Goal: Task Accomplishment & Management: Use online tool/utility

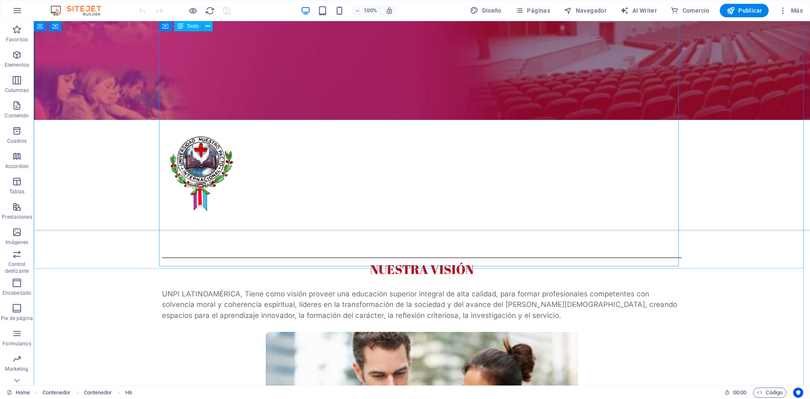
scroll to position [295, 0]
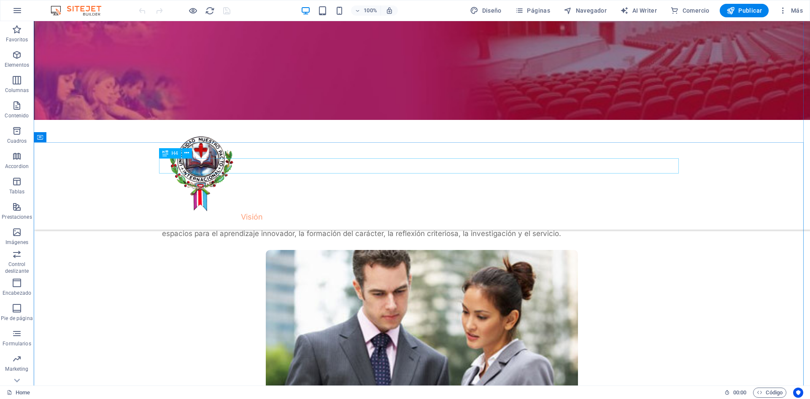
click at [434, 180] on div "NUESTRA VISIÓN" at bounding box center [422, 187] width 520 height 15
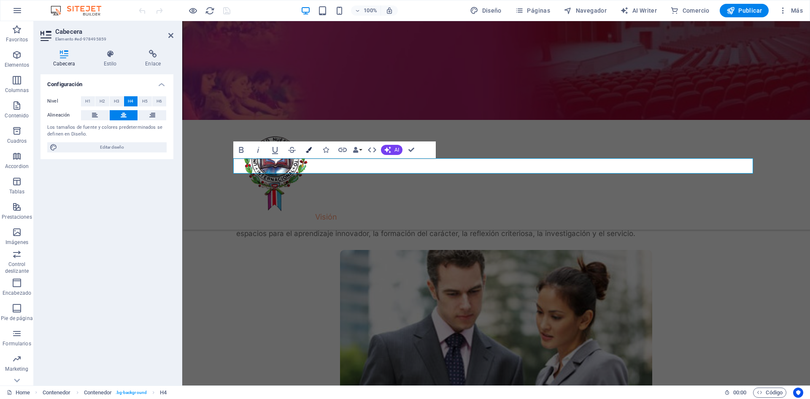
click at [309, 150] on icon "button" at bounding box center [309, 150] width 6 height 6
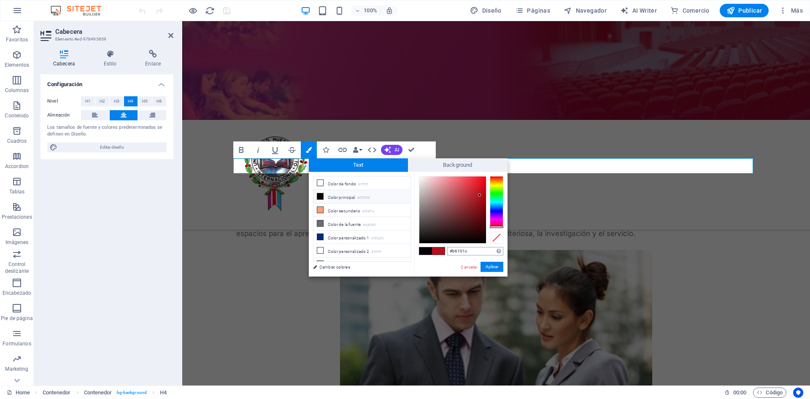
click at [458, 252] on input "#b6101c" at bounding box center [475, 251] width 56 height 8
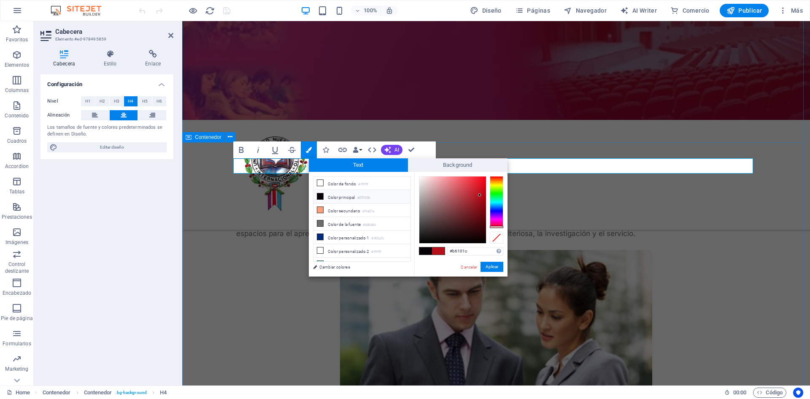
click at [226, 225] on div "NUESTRA VISIÓN UNPI LATINOAMÉRICA, Tiene como visión proveer una educación supe…" at bounding box center [496, 326] width 628 height 325
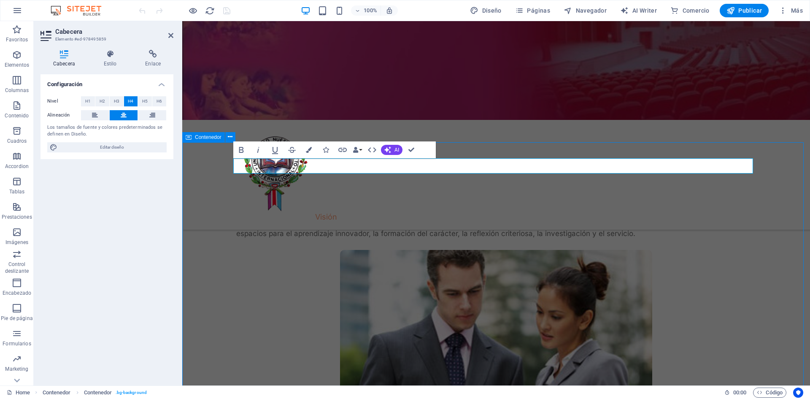
click at [226, 225] on div "NUESTRA VISIÓN UNPI LATINOAMÉRICA, Tiene como visión proveer una educación supe…" at bounding box center [496, 326] width 628 height 325
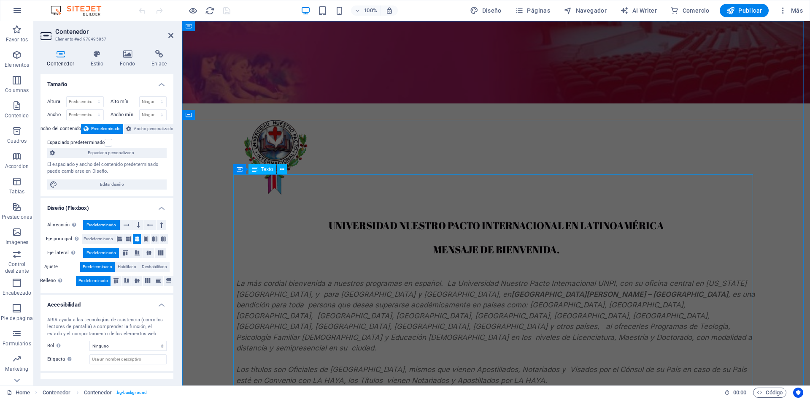
scroll to position [0, 0]
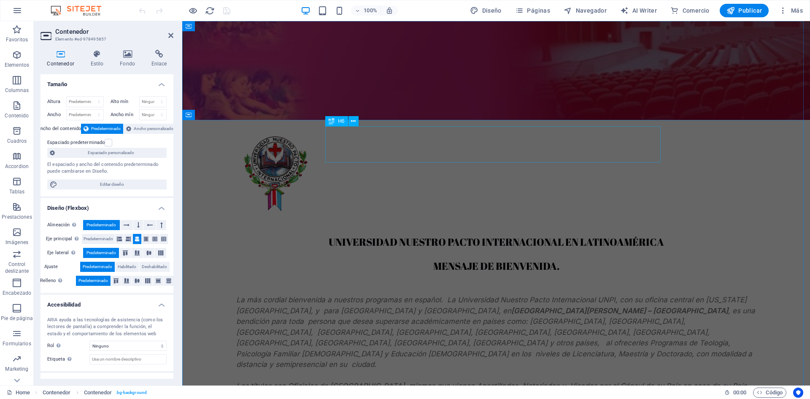
click at [436, 236] on div "UNIVERSIDAD NUESTRO PACTO INTERNACIONAL EN LATINOAMÉRICA MENSAJE DE BIENVENIDA." at bounding box center [496, 254] width 520 height 36
click at [585, 236] on div "UNIVERSIDAD NUESTRO PACTO INTERNACIONAL EN LATINOAMÉRICA MENSAJE DE BIENVENIDA." at bounding box center [496, 254] width 520 height 36
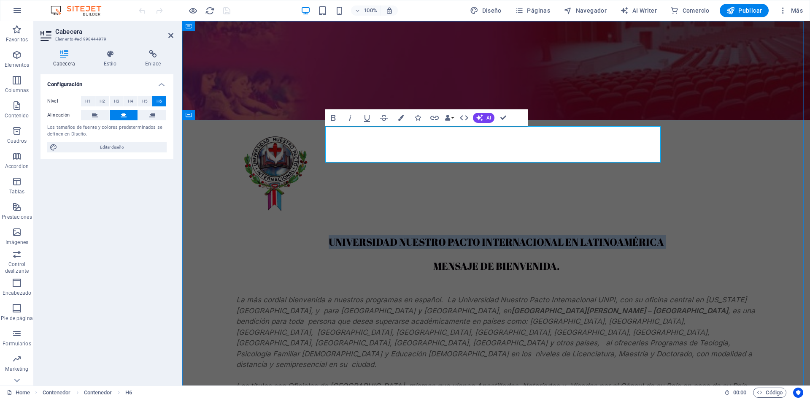
click at [437, 236] on h6 "UNIVERSIDAD NUESTRO PACTO INTERNACIONAL EN LATINOAMÉRICA MENSAJE DE BIENVENIDA." at bounding box center [496, 254] width 520 height 36
click at [441, 236] on h6 "UNIVERSIDAD NUESTRO PACTO INTERNACIONAL EN LATINOAMÉRICA MENSAJE DE BIENVENIDA." at bounding box center [496, 254] width 520 height 36
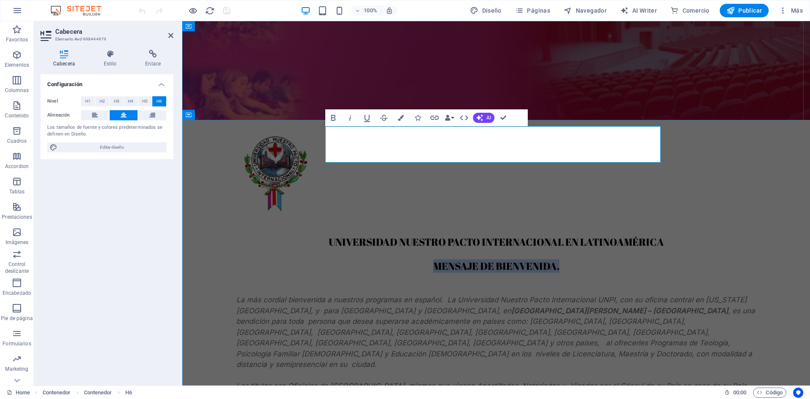
click at [441, 236] on h6 "UNIVERSIDAD NUESTRO PACTO INTERNACIONAL EN LATINOAMÉRICA MENSAJE DE BIENVENIDA." at bounding box center [496, 254] width 520 height 36
click at [404, 119] on button "Colors" at bounding box center [401, 117] width 16 height 17
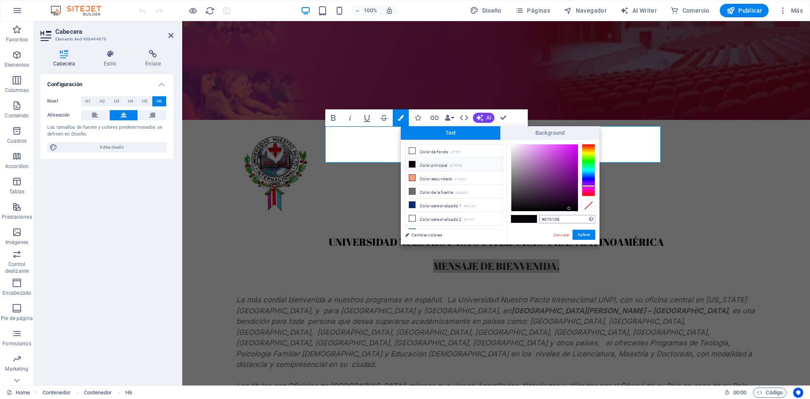
click at [549, 219] on input "#070108" at bounding box center [567, 219] width 56 height 8
click at [550, 219] on input "#070108" at bounding box center [567, 219] width 56 height 8
type input "#b6101c"
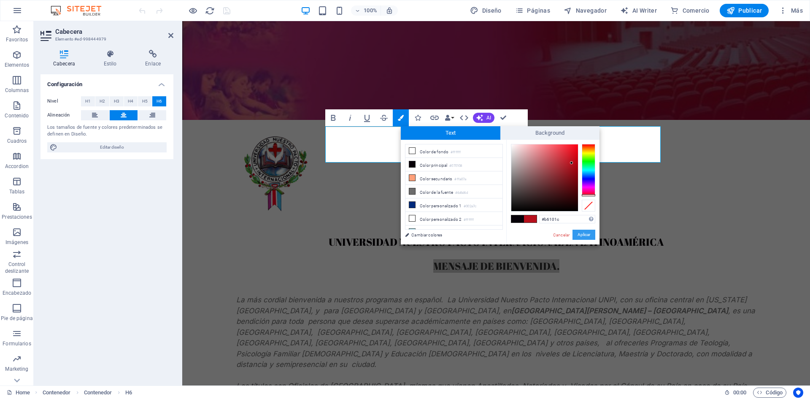
click at [585, 236] on button "Aplicar" at bounding box center [584, 235] width 23 height 10
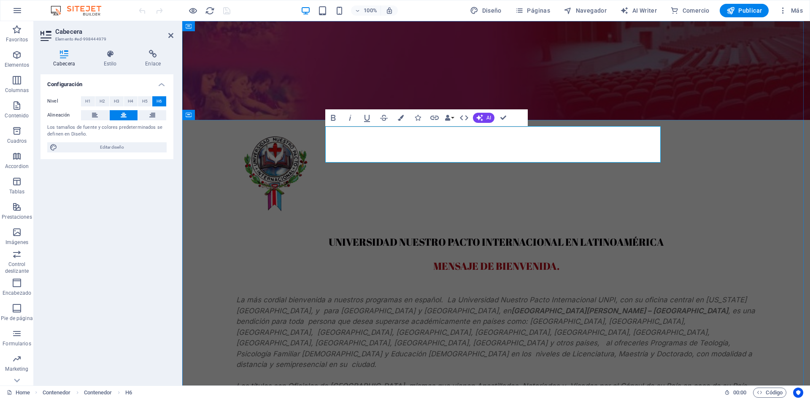
click at [438, 236] on h6 "UNIVERSIDAD NUESTRO PACTO INTERNACIONAL EN LATINOAMÉRICA MENSAJE DE BIENVENIDA." at bounding box center [496, 254] width 520 height 36
click at [144, 102] on span "H5" at bounding box center [144, 101] width 5 height 10
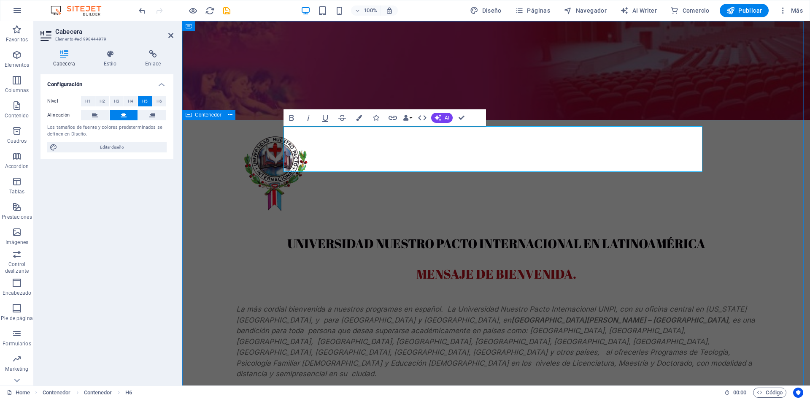
click at [771, 230] on div "UNIVERSIDAD NUESTRO PACTO INTERNACIONAL EN LATINOAMÉRICA MENSAJE DE BIENVENIDA.…" at bounding box center [496, 404] width 628 height 349
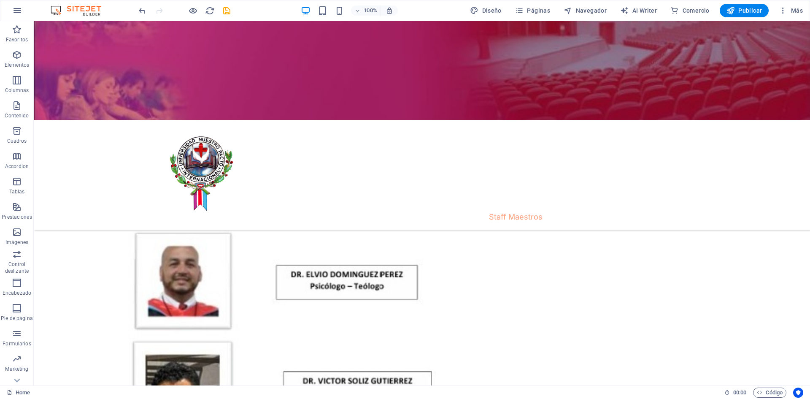
scroll to position [5147, 0]
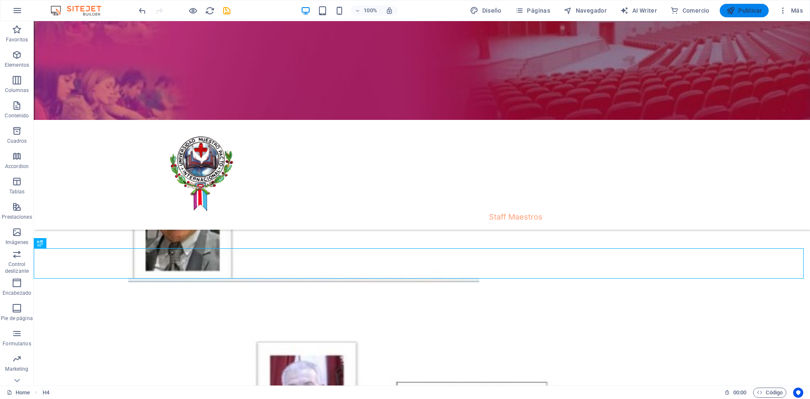
click at [739, 10] on span "Publicar" at bounding box center [745, 10] width 36 height 8
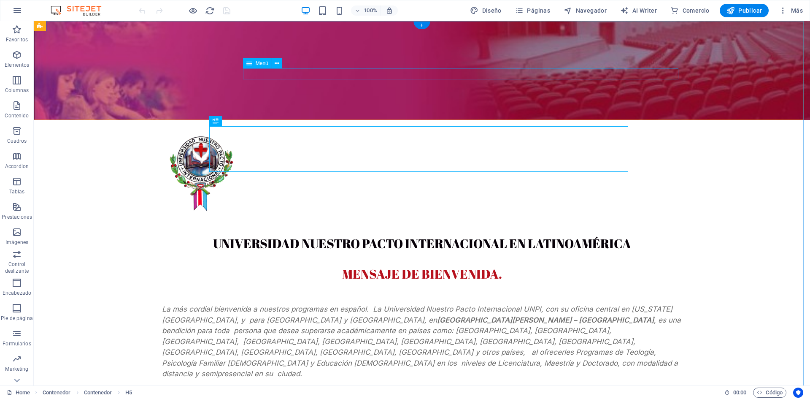
click at [287, 212] on nav "AUTORIDADES Visión Misión Filosofía Centros Operativos Staff Maestros Contacto" at bounding box center [422, 217] width 520 height 11
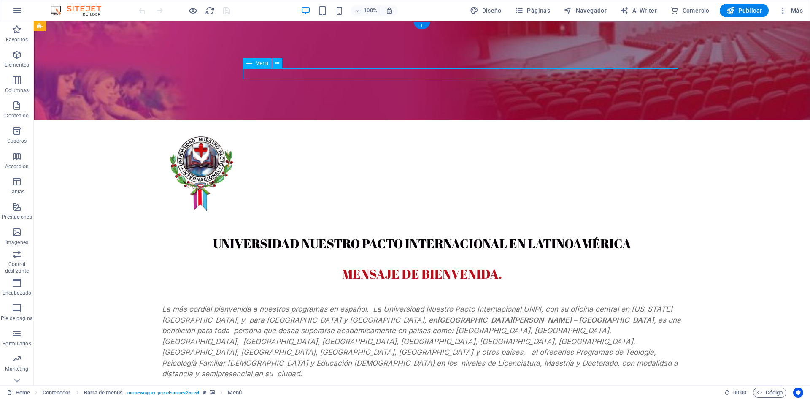
click at [287, 212] on nav "AUTORIDADES Visión Misión Filosofía Centros Operativos Staff Maestros Contacto" at bounding box center [422, 217] width 520 height 11
select select
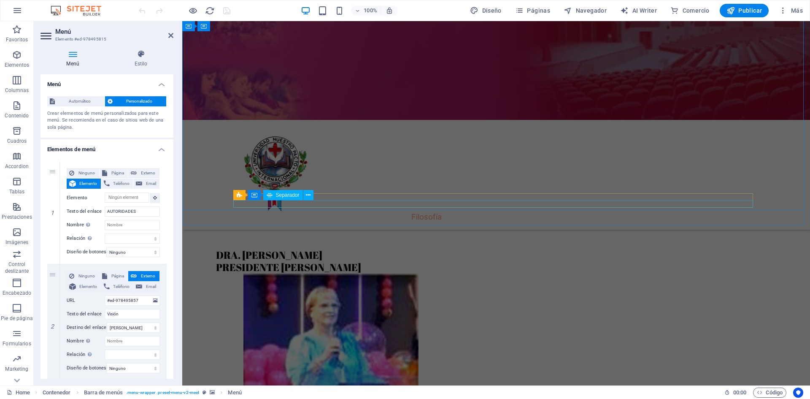
scroll to position [1351, 0]
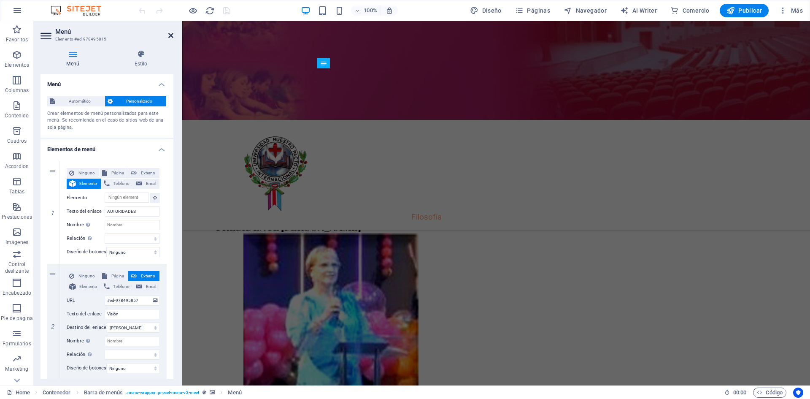
click at [169, 36] on icon at bounding box center [170, 35] width 5 height 7
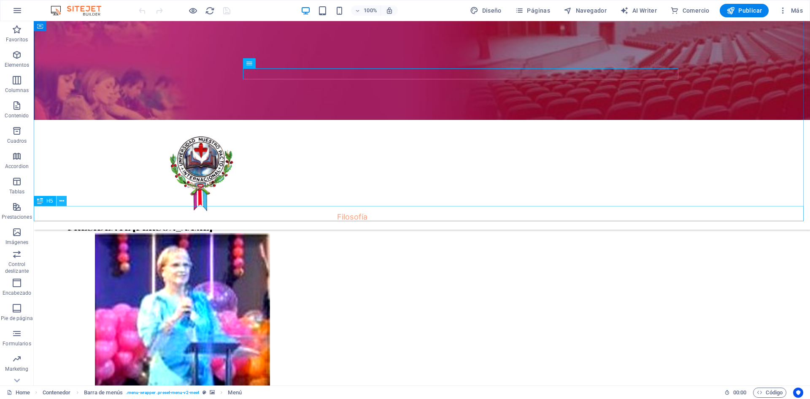
click at [61, 200] on icon at bounding box center [62, 201] width 5 height 9
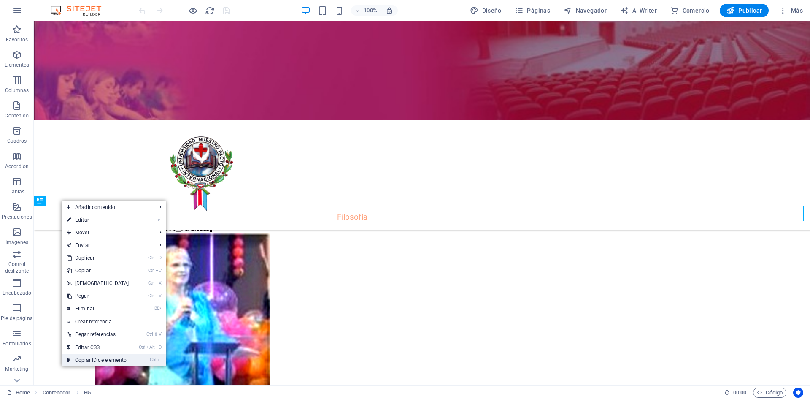
click at [94, 360] on link "Ctrl I Copiar ID de elemento" at bounding box center [98, 360] width 73 height 13
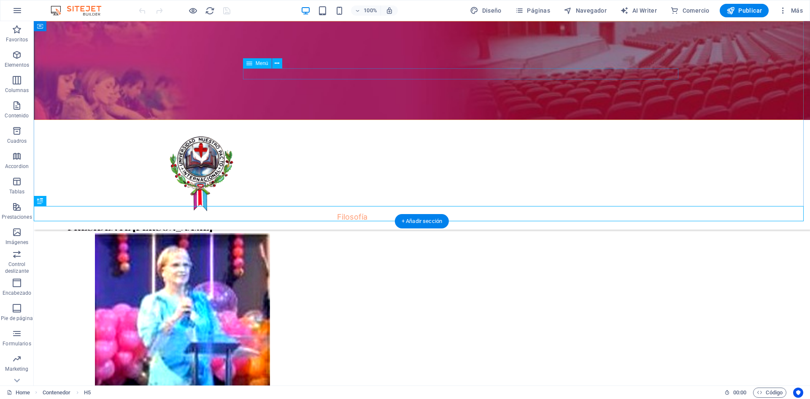
click at [290, 212] on nav "AUTORIDADES Visión Misión Filosofía Centros Operativos Staff Maestros Contacto" at bounding box center [422, 217] width 520 height 11
select select
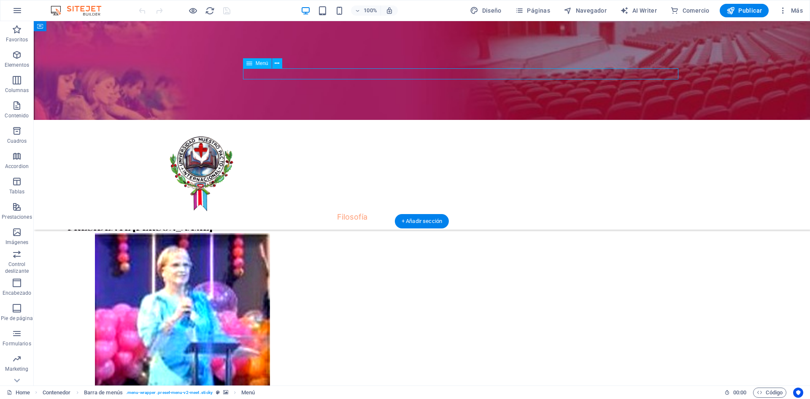
select select
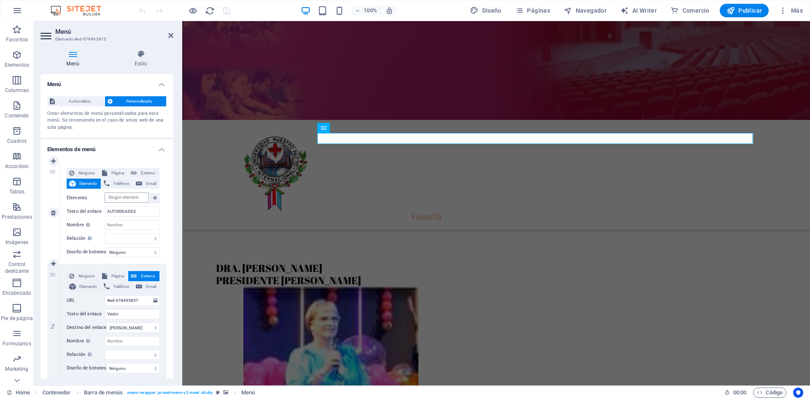
scroll to position [1252, 0]
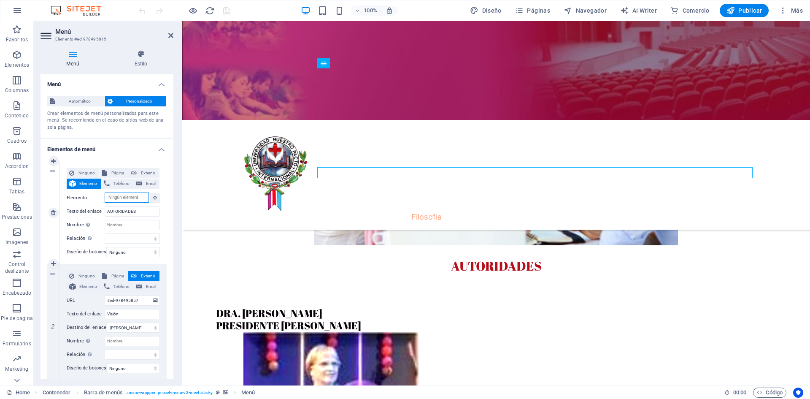
click at [125, 198] on input "Elemento" at bounding box center [127, 197] width 44 height 10
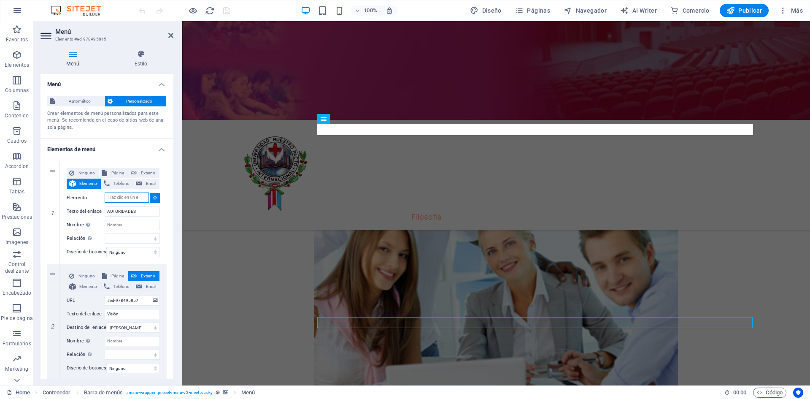
scroll to position [1059, 0]
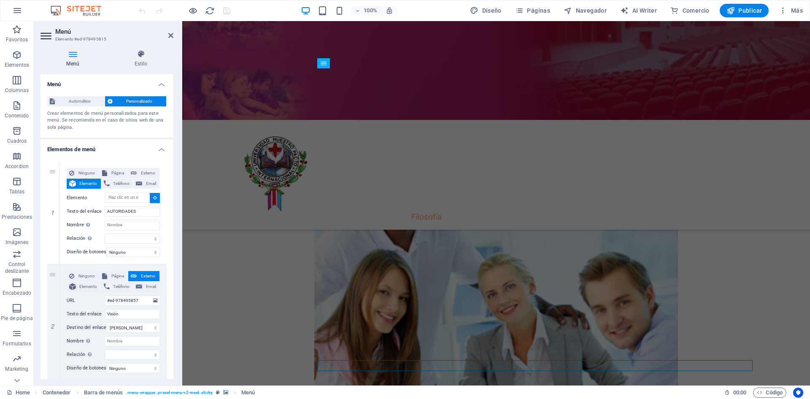
click at [176, 110] on div "Menú Estilo Menú Automático Personalizado Crear elementos de menú personalizado…" at bounding box center [107, 214] width 146 height 342
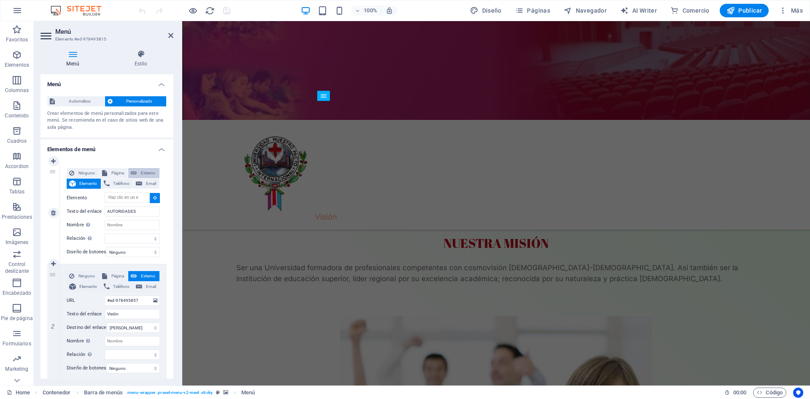
scroll to position [565, 0]
click at [145, 171] on span "Externo" at bounding box center [148, 173] width 18 height 10
select select "blank"
select select
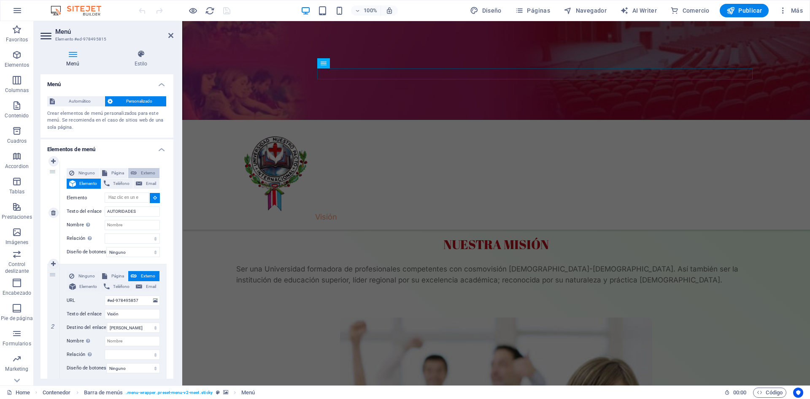
select select
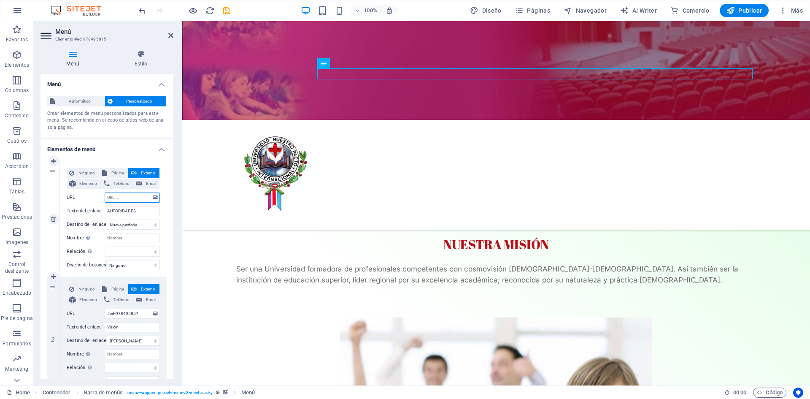
paste input "#ed-978496099"
type input "#ed-978496099"
select select
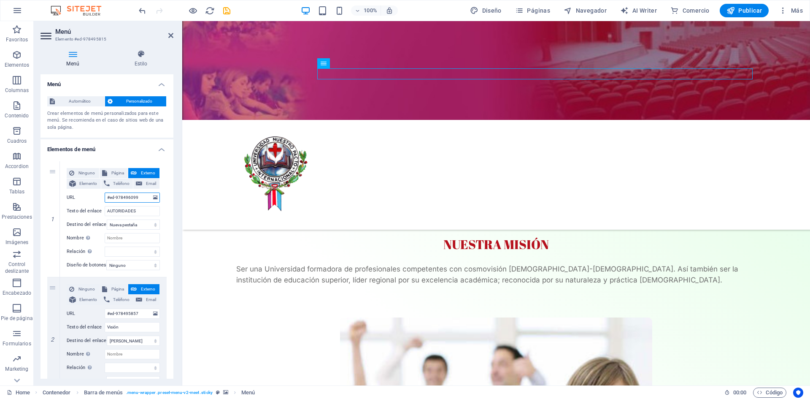
select select
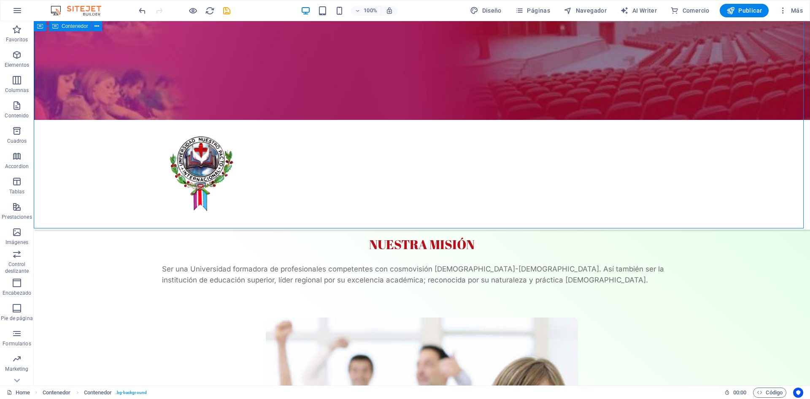
drag, startPoint x: 73, startPoint y: 201, endPoint x: 222, endPoint y: 201, distance: 149.4
click at [222, 201] on div "NUESTRA VISIÓN UNPI LATINOAMÉRICA, Tiene como visión proveer una educación supe…" at bounding box center [422, 65] width 777 height 325
click at [752, 8] on span "Publicar" at bounding box center [745, 10] width 36 height 8
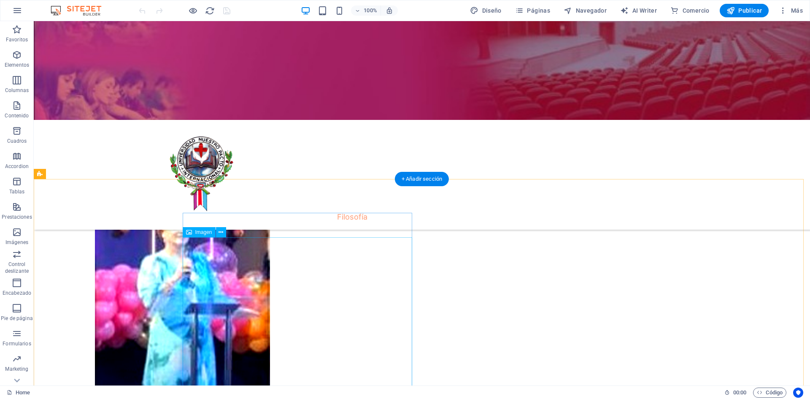
scroll to position [1393, 0]
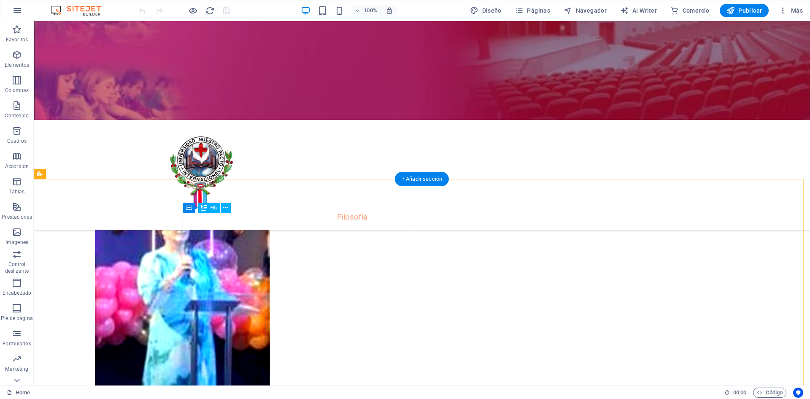
click at [187, 191] on div "DRA. EILEEN MUÑOZ PRESIDENTE UNPI" at bounding box center [183, 178] width 230 height 24
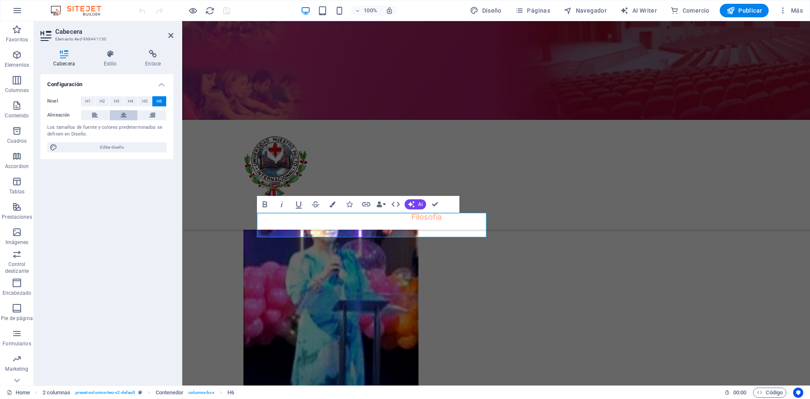
click at [126, 114] on icon at bounding box center [124, 115] width 6 height 10
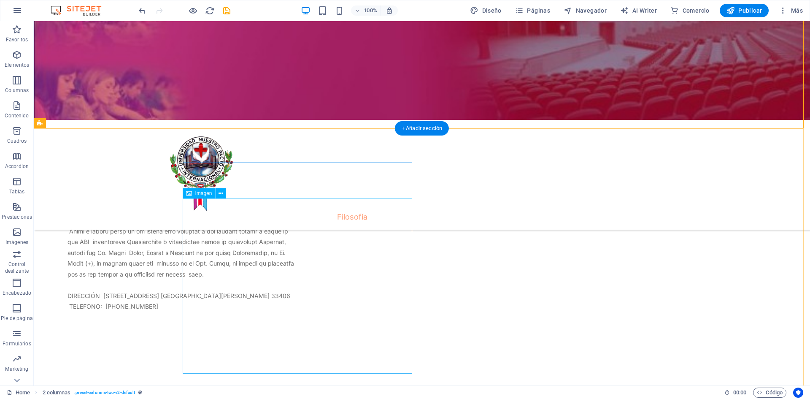
scroll to position [1815, 0]
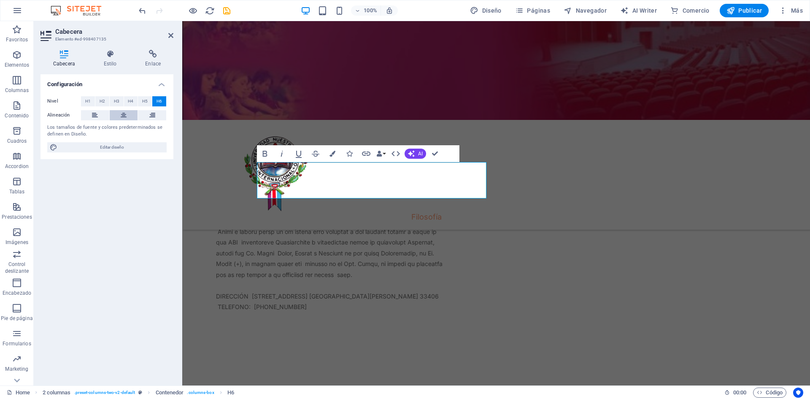
click at [127, 116] on button at bounding box center [124, 115] width 28 height 10
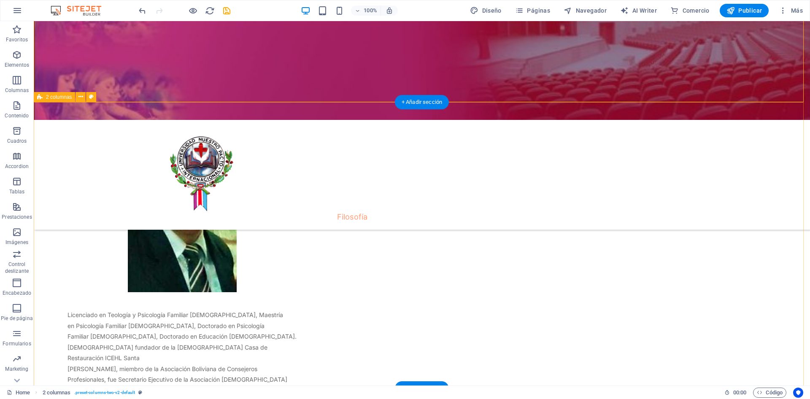
scroll to position [2110, 0]
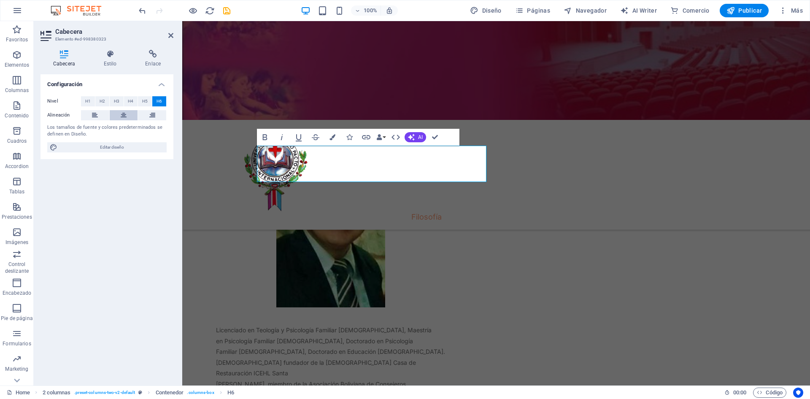
click at [126, 116] on icon at bounding box center [124, 115] width 6 height 10
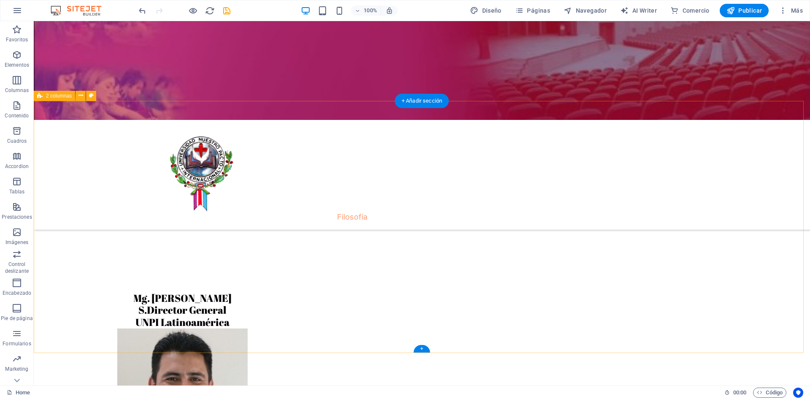
scroll to position [2363, 0]
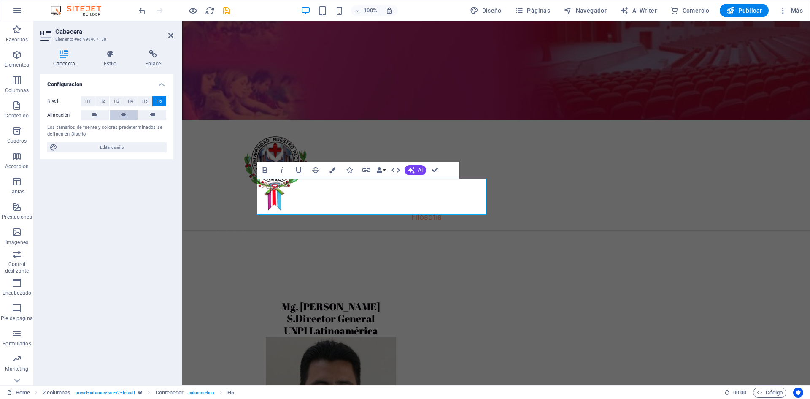
click at [124, 114] on icon at bounding box center [124, 115] width 6 height 10
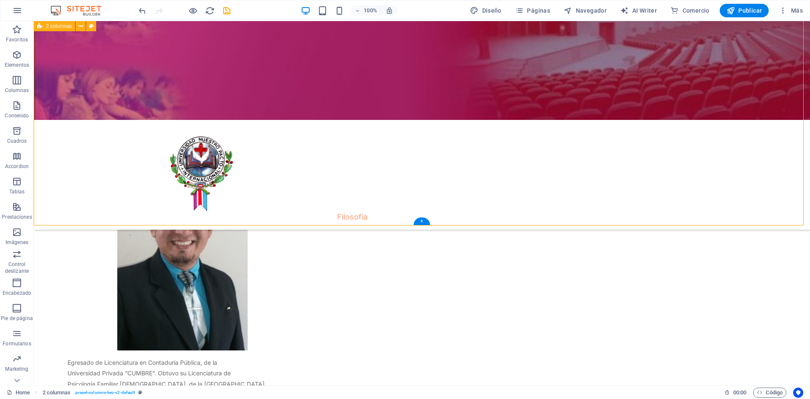
scroll to position [2617, 0]
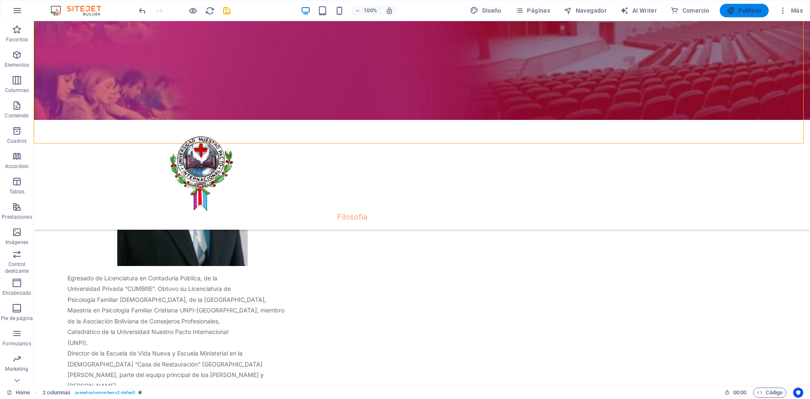
click at [746, 9] on span "Publicar" at bounding box center [745, 10] width 36 height 8
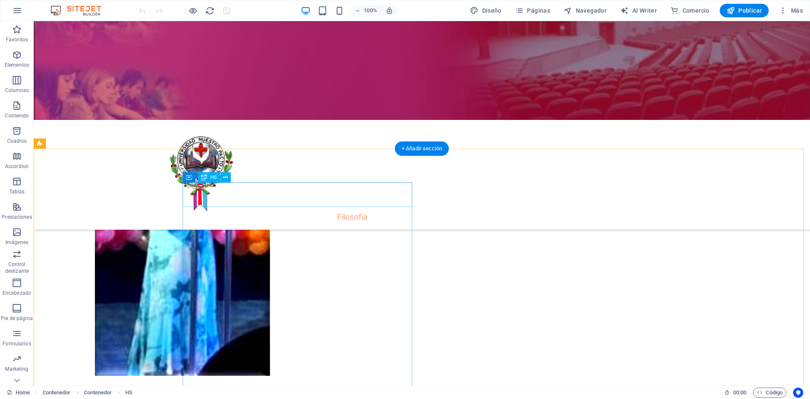
scroll to position [1393, 0]
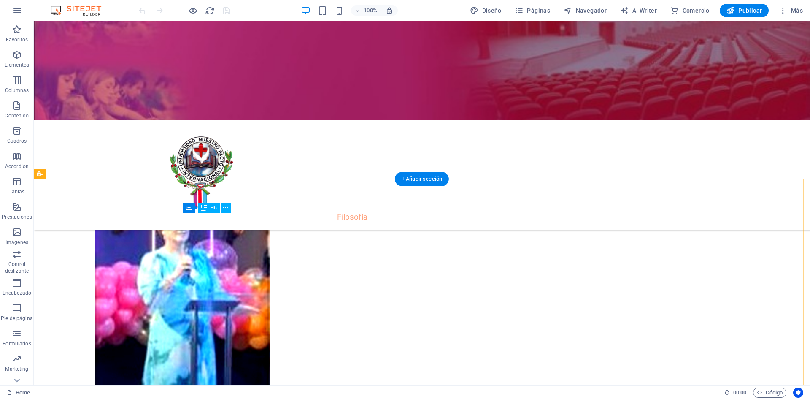
click at [297, 191] on div "DRA. EILEEN MUÑOZ PRESIDENTE UNPI" at bounding box center [183, 178] width 230 height 24
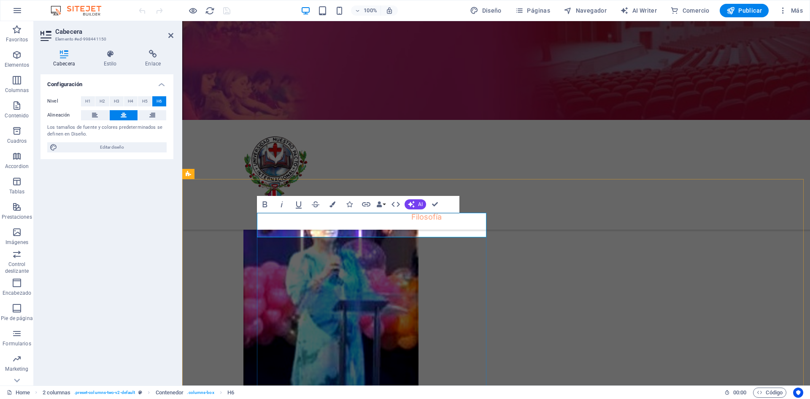
click at [423, 191] on h6 "DRA. EILEEN MUÑOZ PRESIDENTE UNPI" at bounding box center [331, 178] width 230 height 24
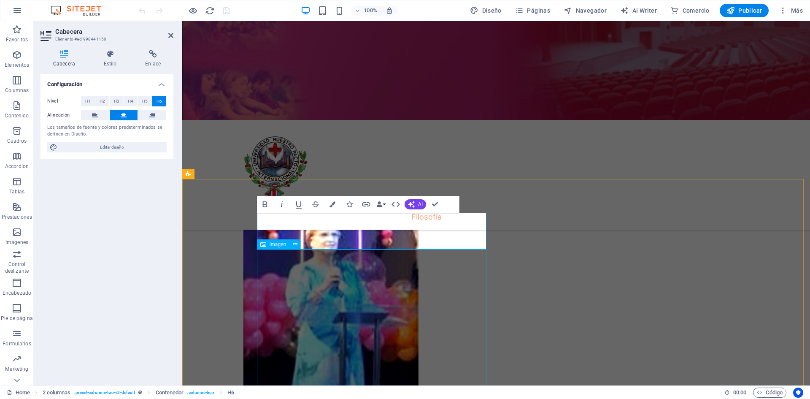
click at [277, 290] on figure at bounding box center [331, 342] width 230 height 279
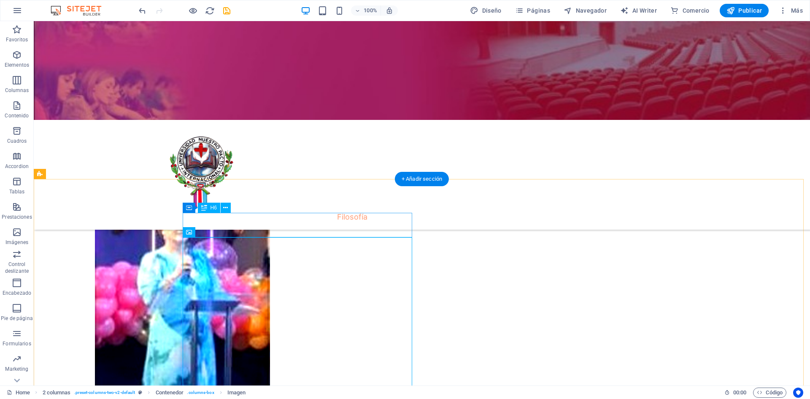
click at [297, 191] on div "DRA. EILEEN MUÑOZ PRESIDENTE UNPI" at bounding box center [183, 178] width 230 height 24
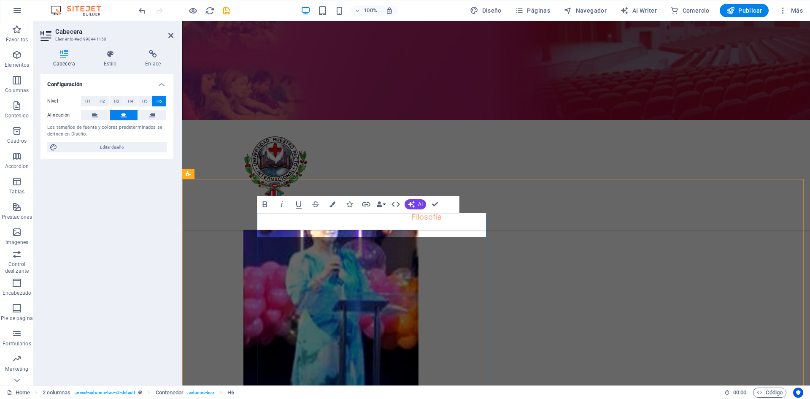
click at [417, 191] on h6 "DRA. EILEEN MUÑOZ PRESIDENTE UNPI" at bounding box center [331, 178] width 230 height 24
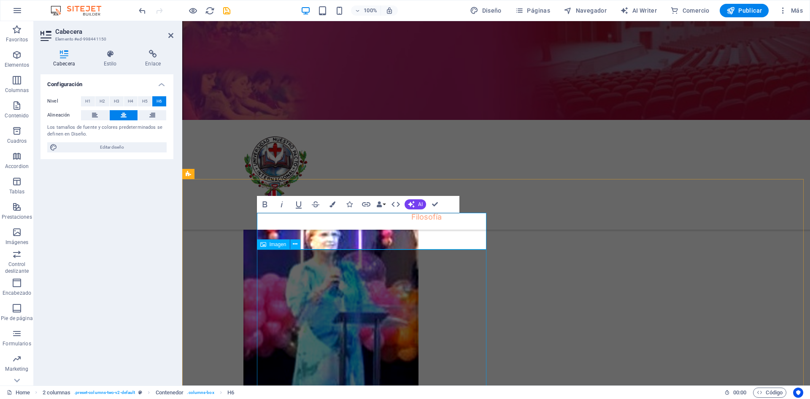
click at [270, 281] on figure at bounding box center [331, 342] width 230 height 279
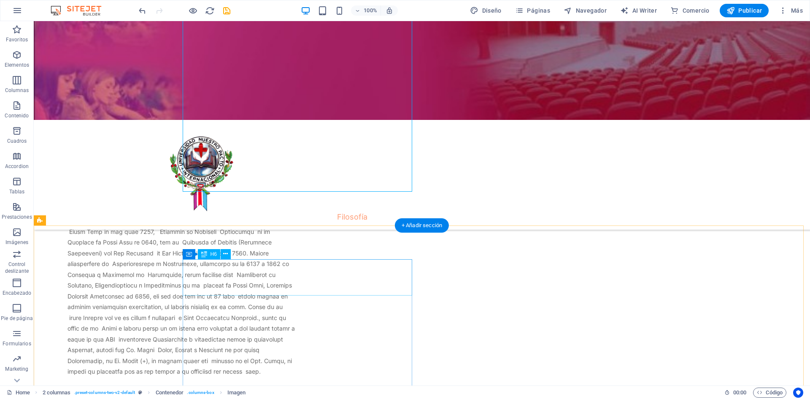
scroll to position [1730, 0]
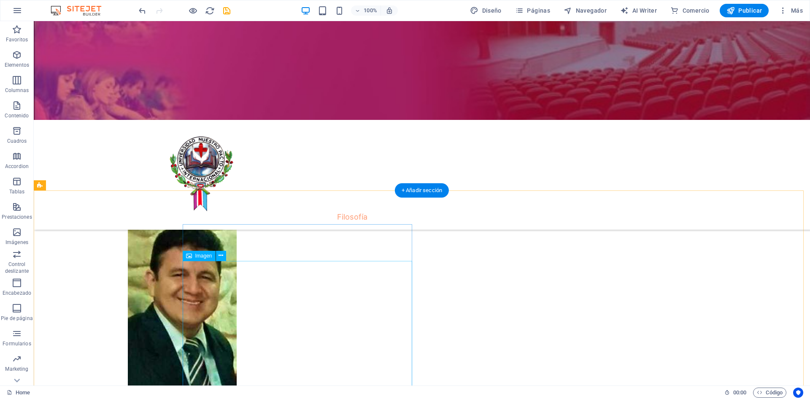
scroll to position [2068, 0]
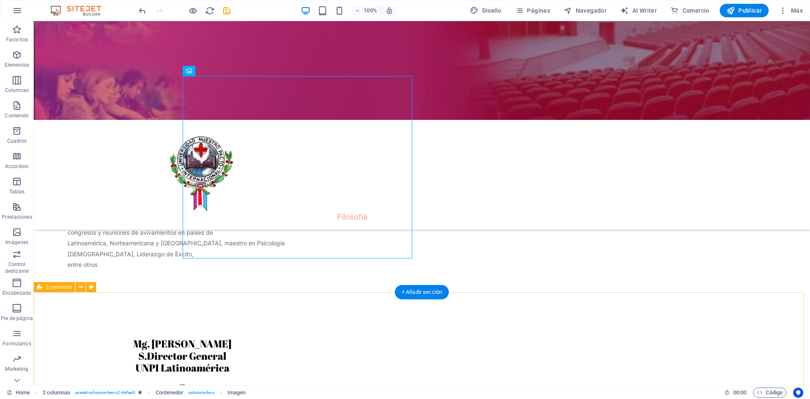
scroll to position [2363, 0]
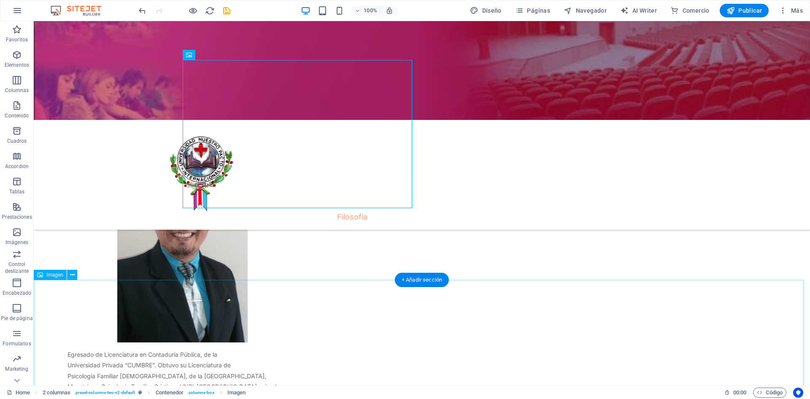
scroll to position [2574, 0]
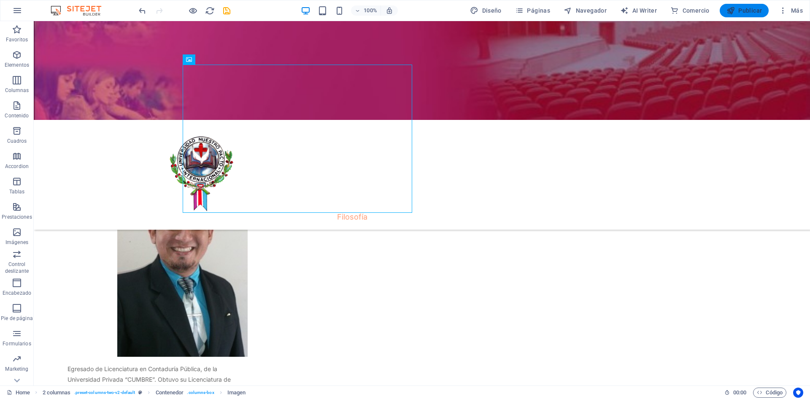
click at [743, 11] on span "Publicar" at bounding box center [745, 10] width 36 height 8
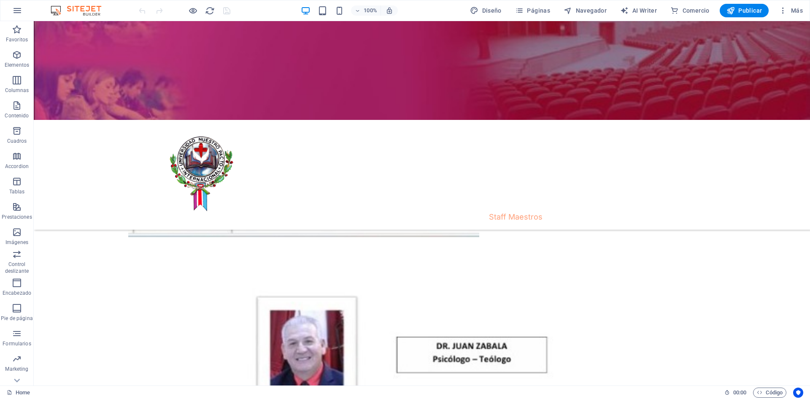
scroll to position [5205, 0]
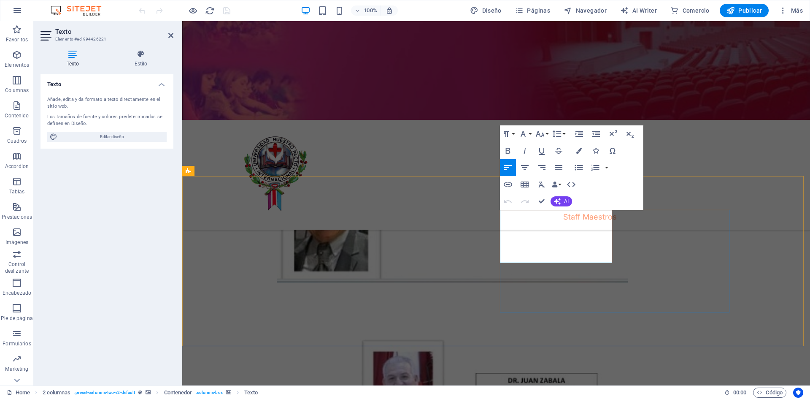
drag, startPoint x: 517, startPoint y: 236, endPoint x: 617, endPoint y: 246, distance: 100.9
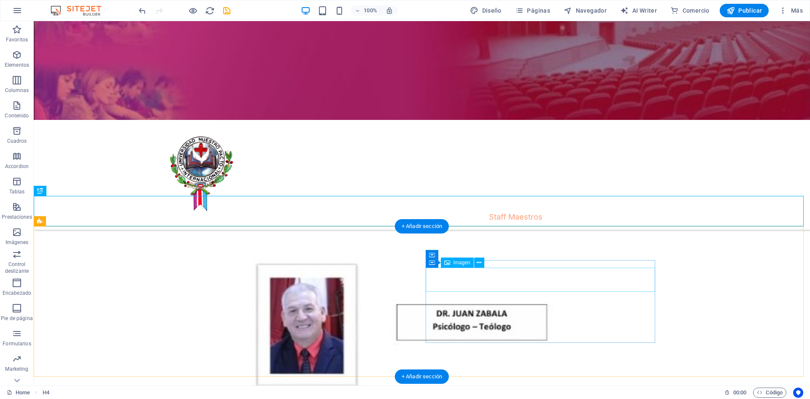
scroll to position [5188, 0]
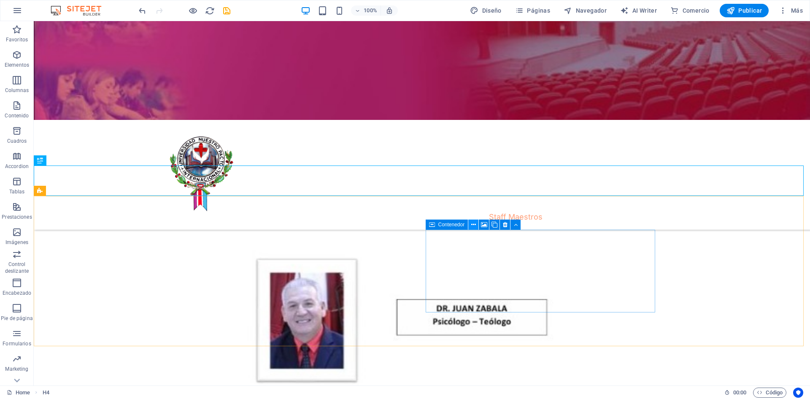
click at [472, 223] on icon at bounding box center [473, 224] width 5 height 9
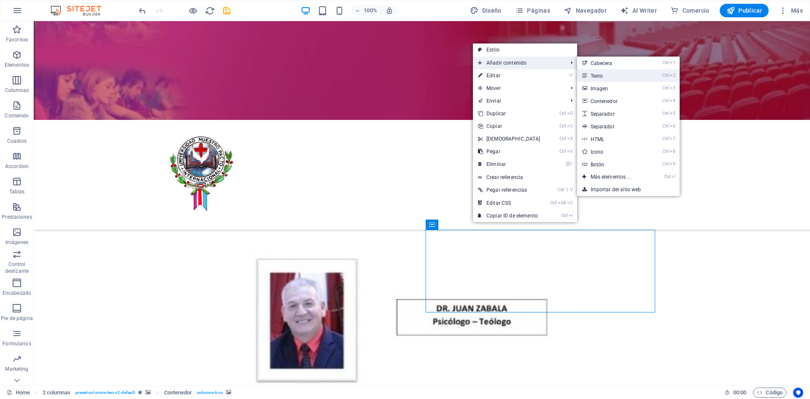
click at [600, 74] on link "Ctrl 2 Texto" at bounding box center [612, 75] width 71 height 13
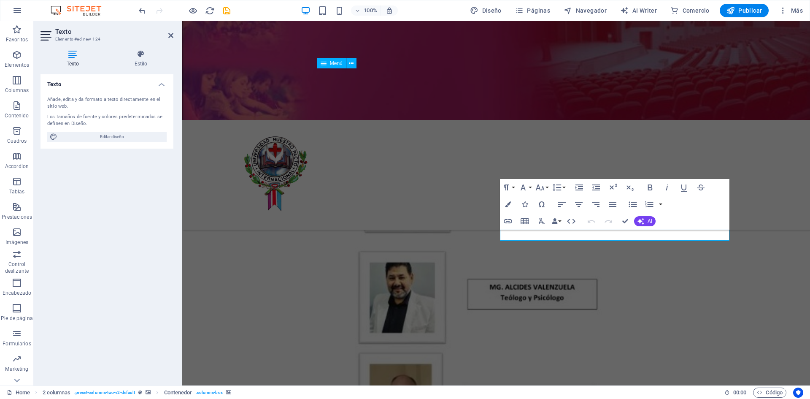
scroll to position [4852, 0]
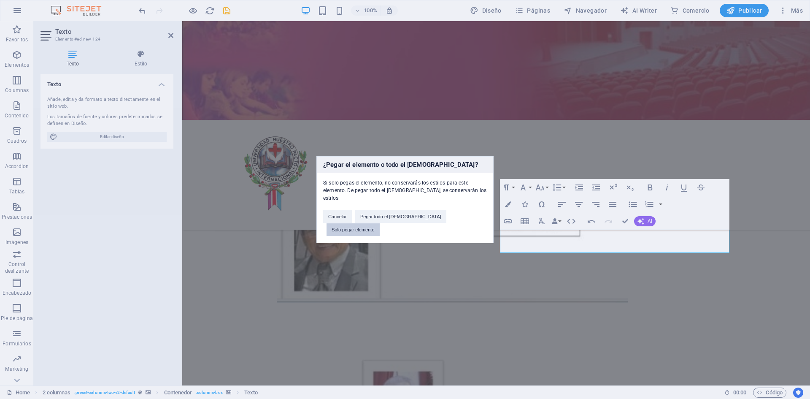
click at [380, 223] on button "Solo pegar elemento" at bounding box center [353, 229] width 53 height 13
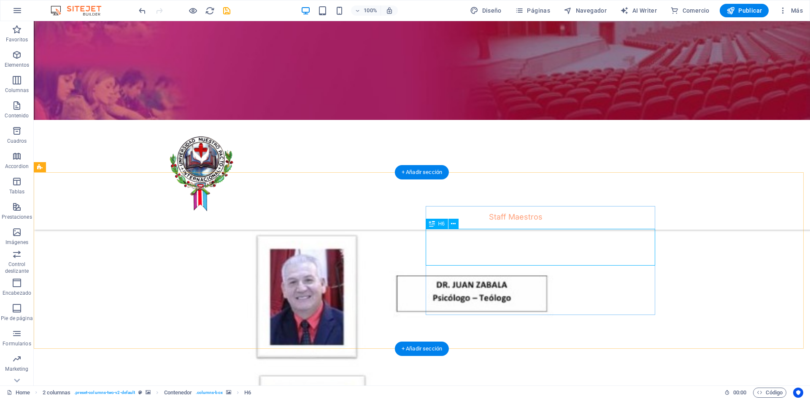
scroll to position [5214, 0]
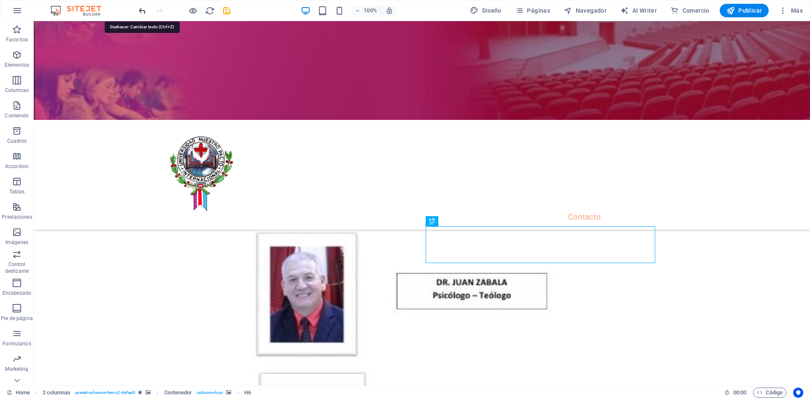
click at [142, 7] on icon "undo" at bounding box center [143, 11] width 10 height 10
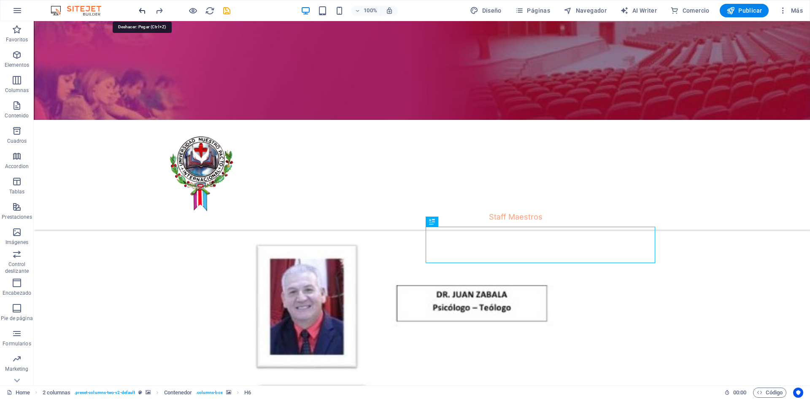
click at [142, 7] on icon "undo" at bounding box center [143, 11] width 10 height 10
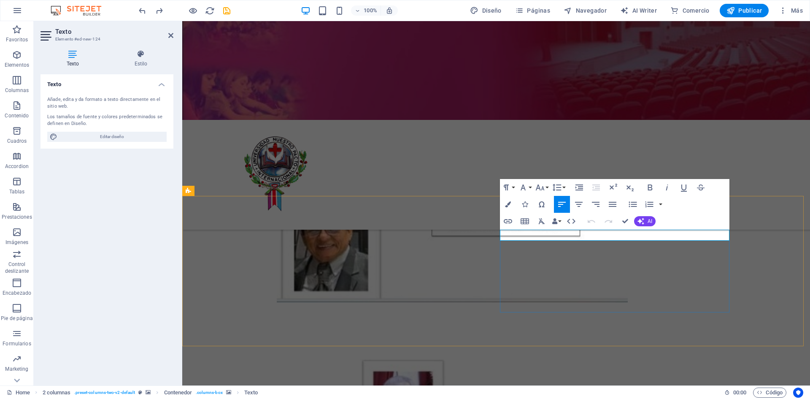
drag, startPoint x: 520, startPoint y: 236, endPoint x: 618, endPoint y: 247, distance: 98.5
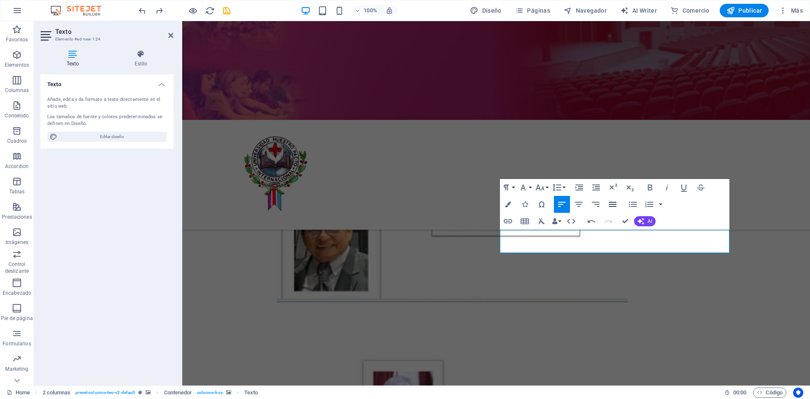
click at [610, 206] on icon "button" at bounding box center [613, 204] width 8 height 5
click at [579, 186] on icon "button" at bounding box center [579, 187] width 10 height 10
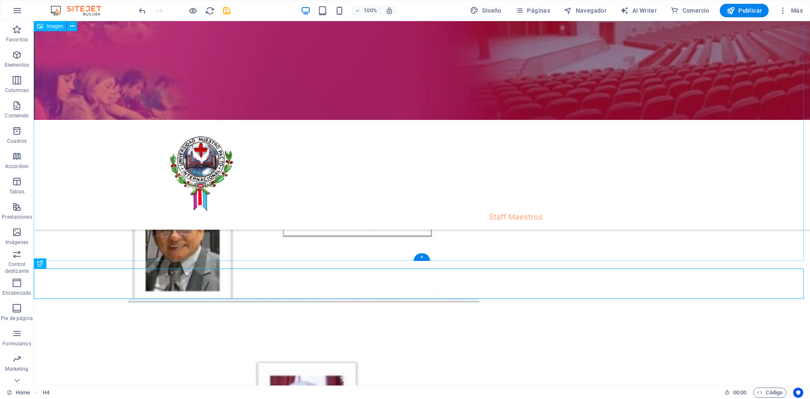
scroll to position [5170, 0]
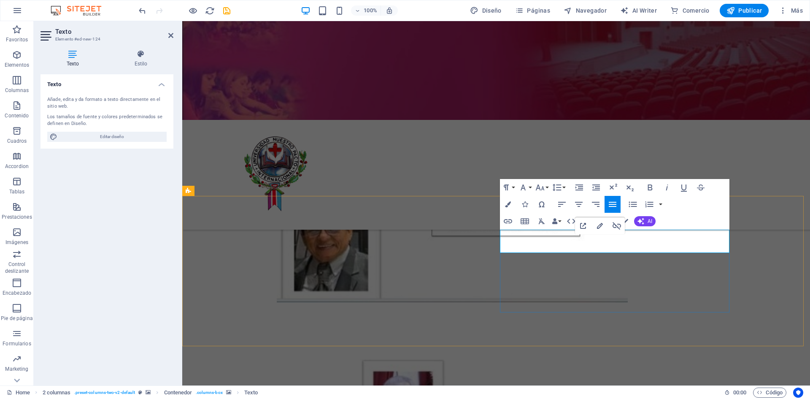
drag, startPoint x: 660, startPoint y: 246, endPoint x: 546, endPoint y: 237, distance: 113.9
click at [579, 187] on icon "button" at bounding box center [579, 187] width 10 height 10
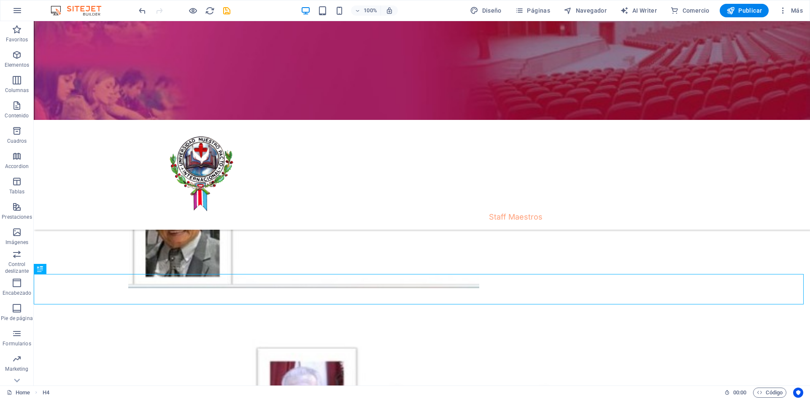
scroll to position [5043, 0]
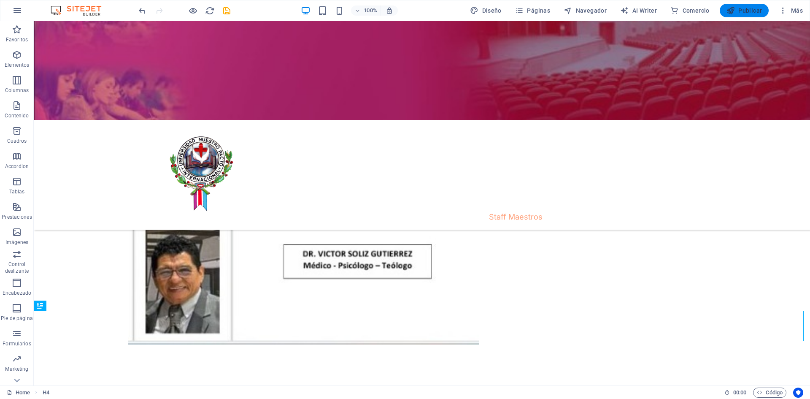
click at [755, 12] on span "Publicar" at bounding box center [745, 10] width 36 height 8
